Goal: Task Accomplishment & Management: Manage account settings

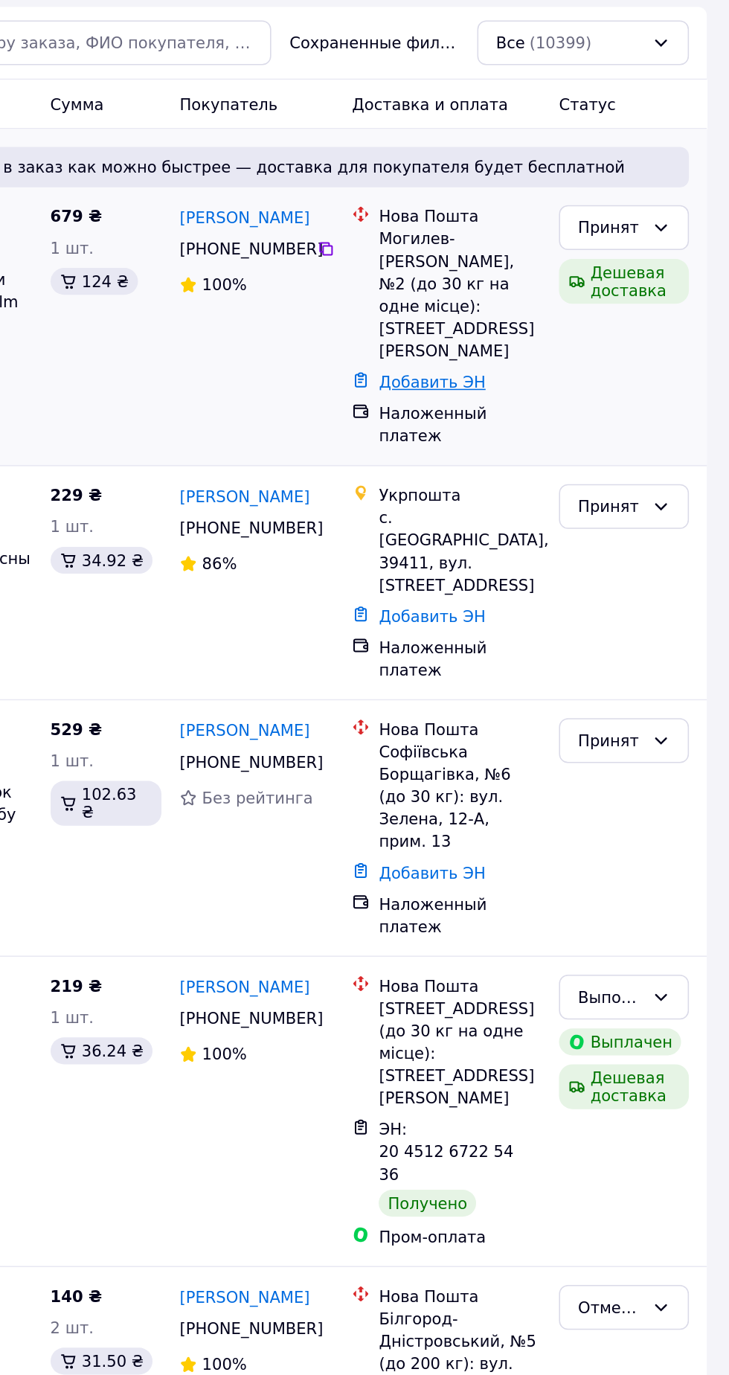
click at [549, 428] on link "Добавить ЭН" at bounding box center [531, 434] width 71 height 12
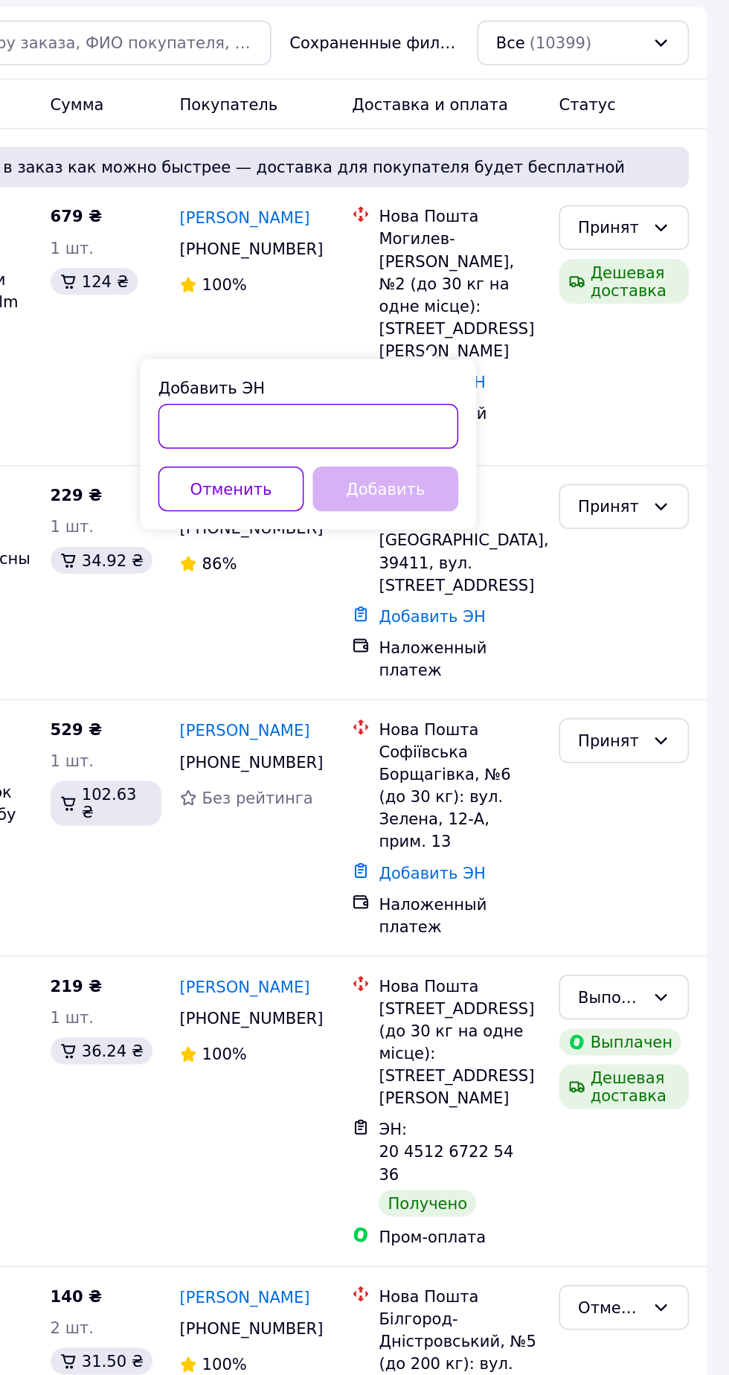
click at [439, 464] on input "Добавить ЭН" at bounding box center [449, 463] width 199 height 30
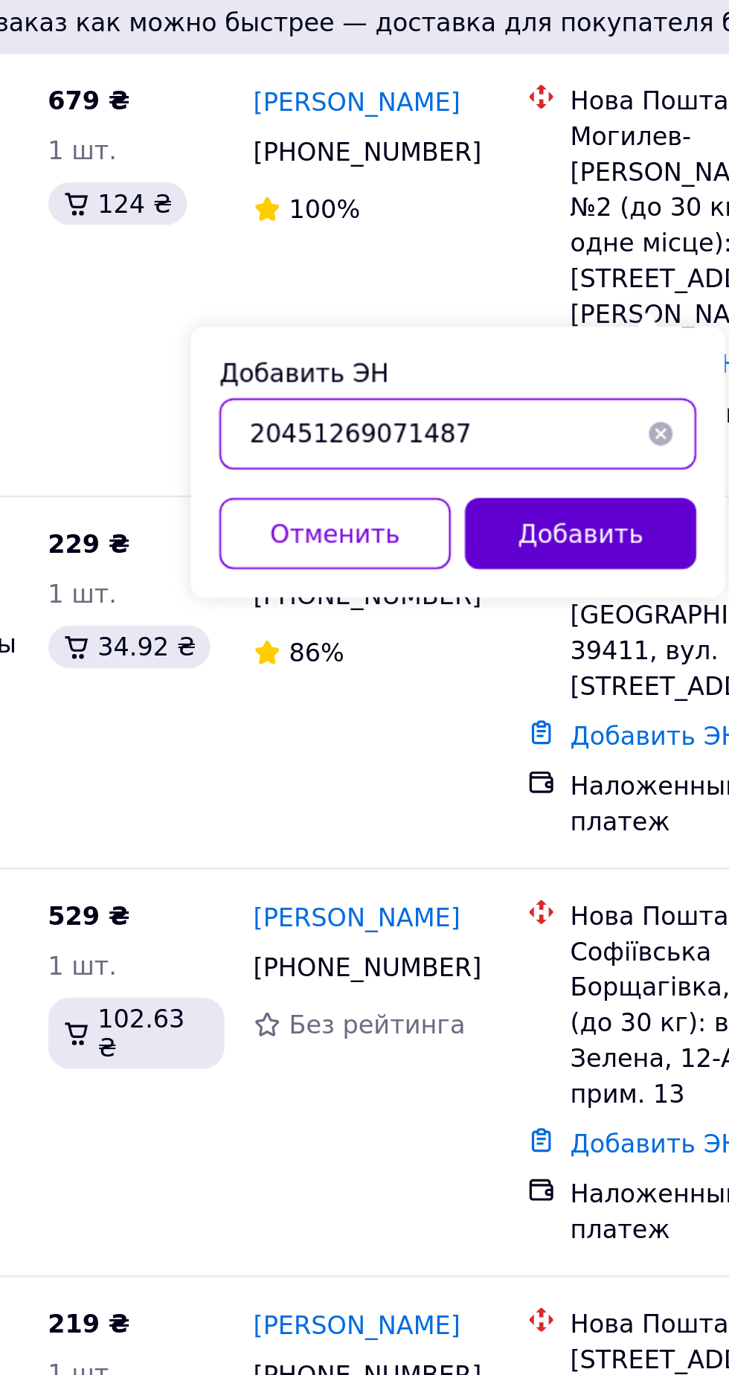
type input "20451269071487"
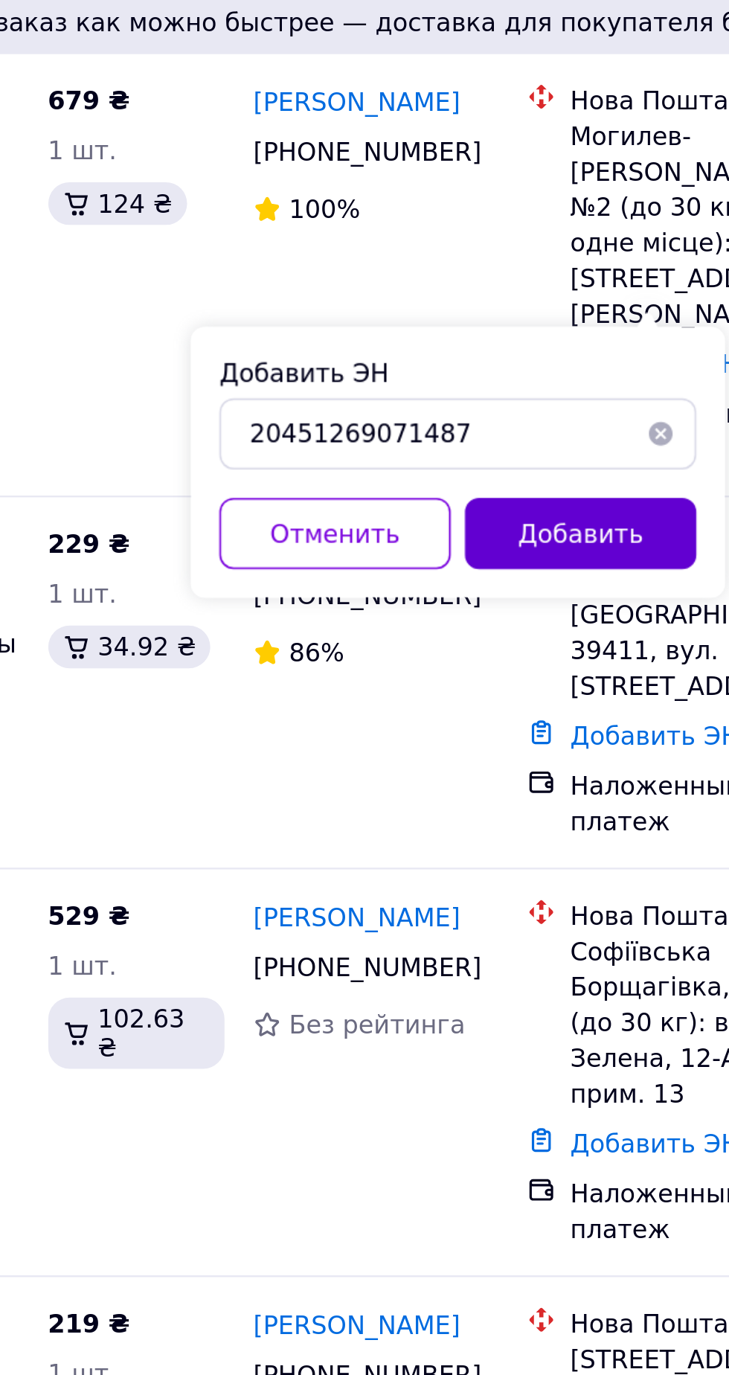
click at [513, 514] on button "Добавить" at bounding box center [500, 505] width 97 height 30
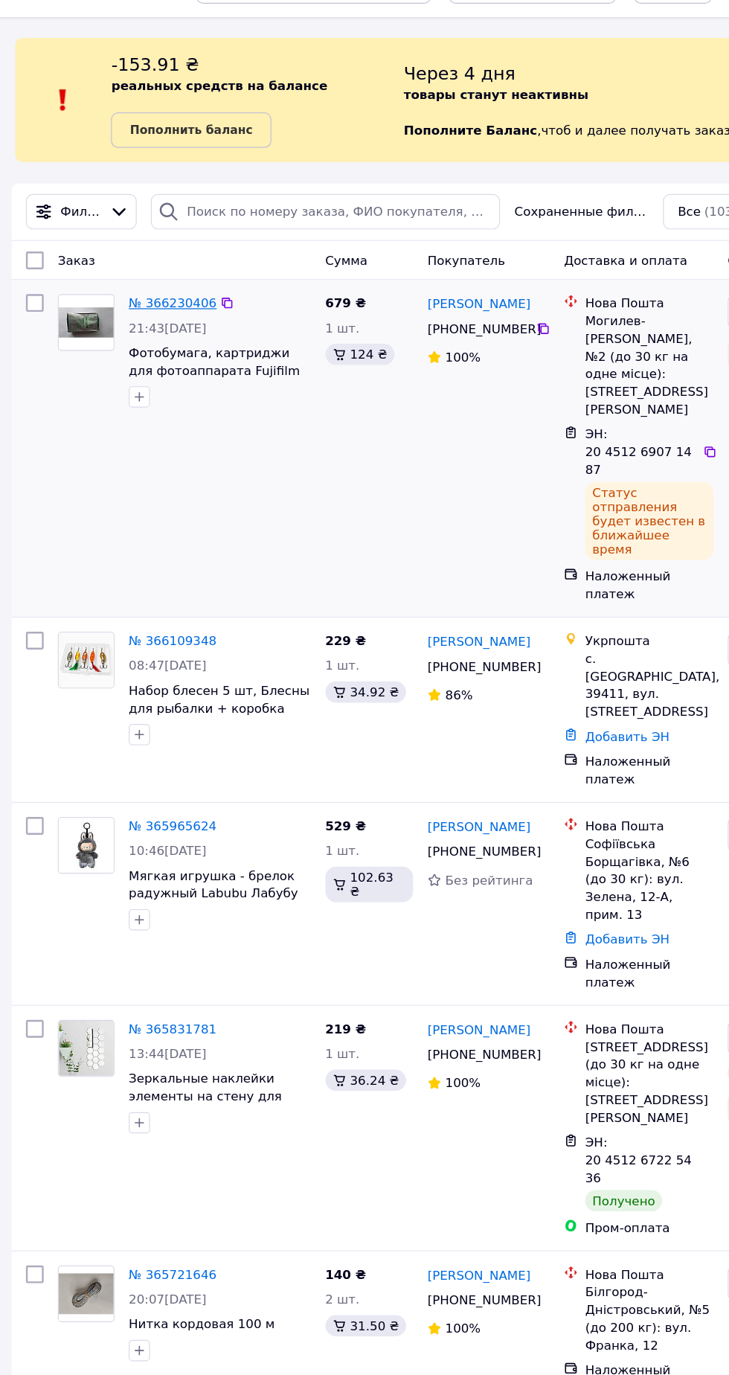
click at [177, 286] on link "№ 366230406" at bounding box center [150, 285] width 74 height 12
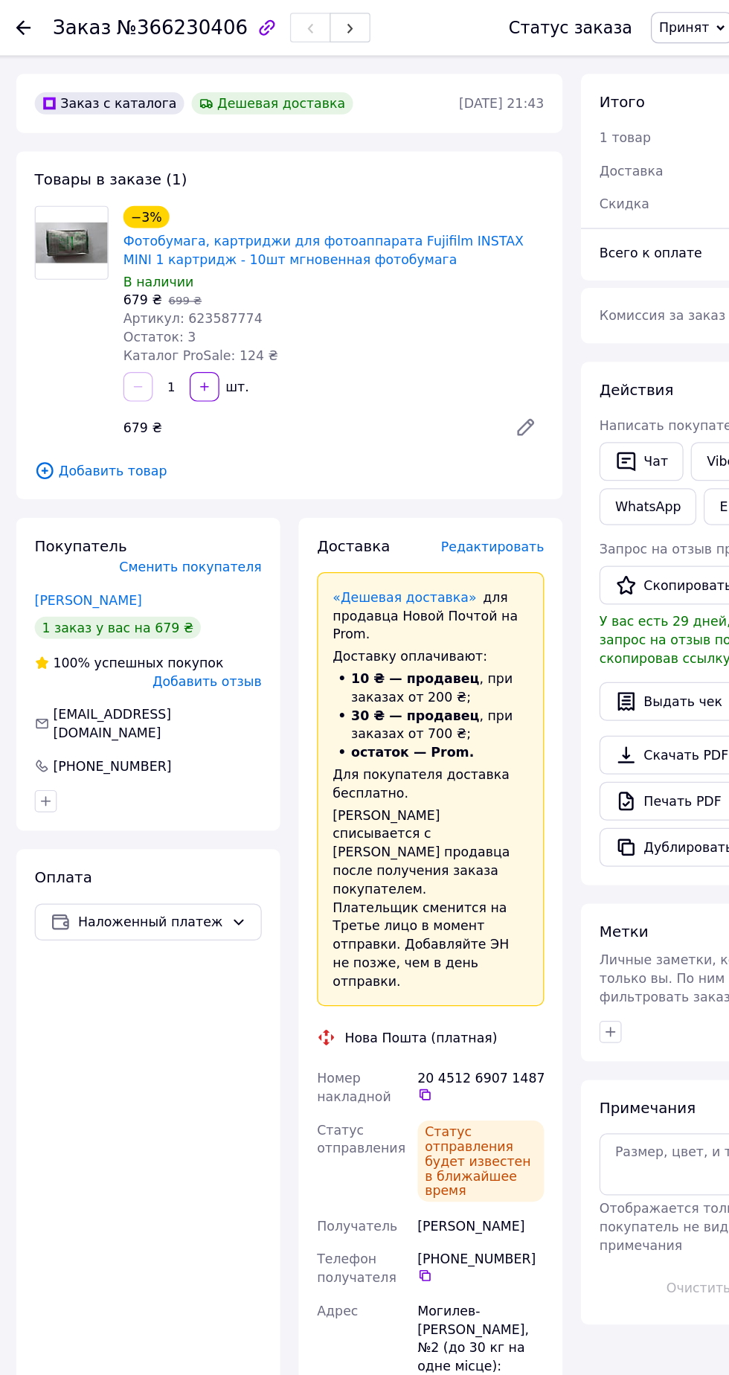
click at [23, 22] on use at bounding box center [21, 22] width 12 height 12
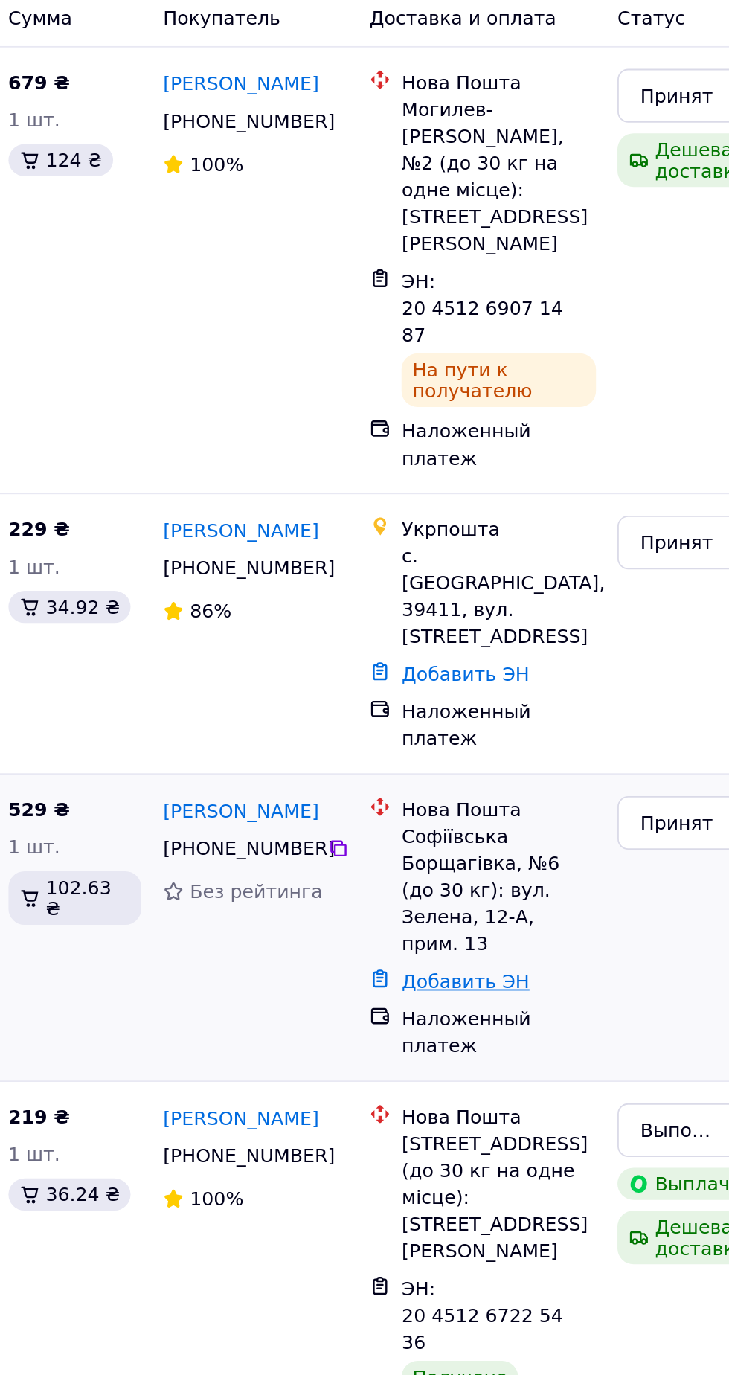
click at [548, 778] on link "Добавить ЭН" at bounding box center [531, 784] width 71 height 12
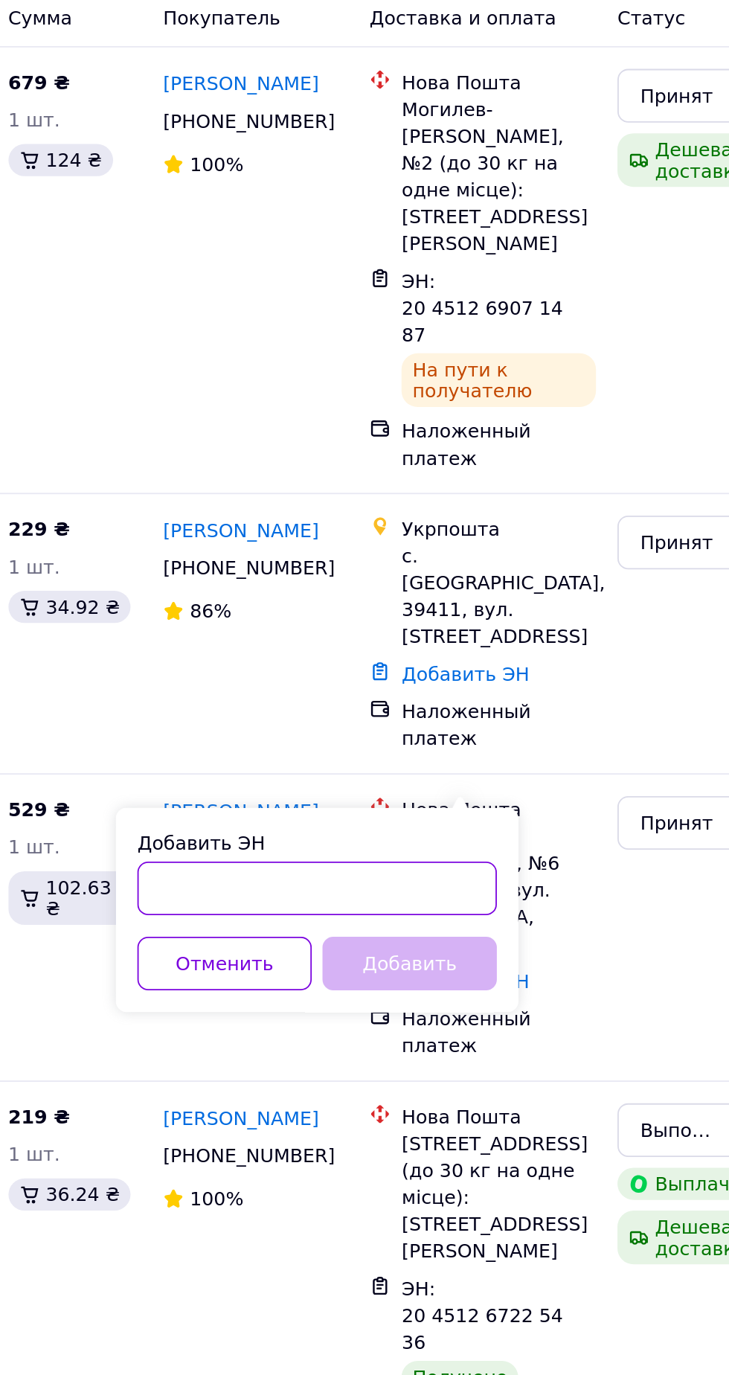
click at [491, 730] on input "Добавить ЭН" at bounding box center [449, 732] width 199 height 30
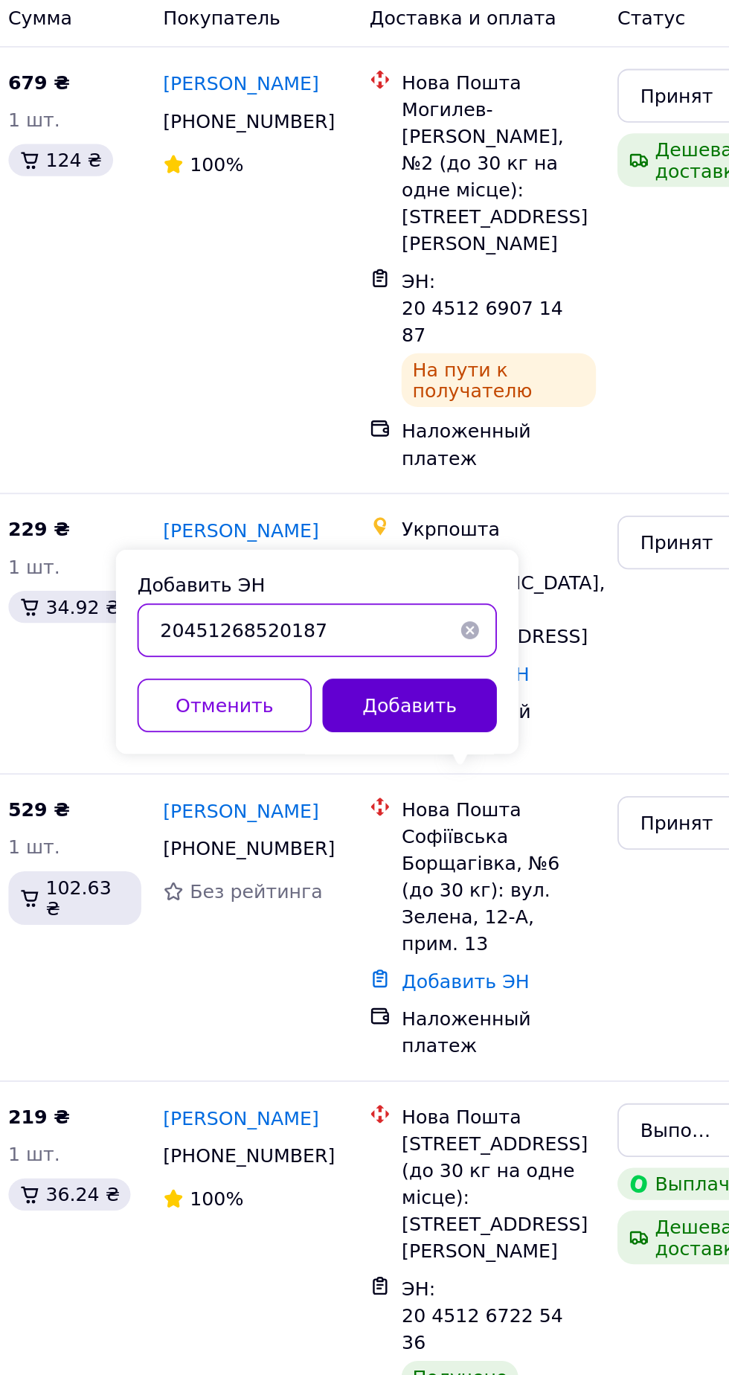
type input "20451268520187"
click at [518, 630] on button "Добавить" at bounding box center [500, 630] width 97 height 30
